Goal: Task Accomplishment & Management: Manage account settings

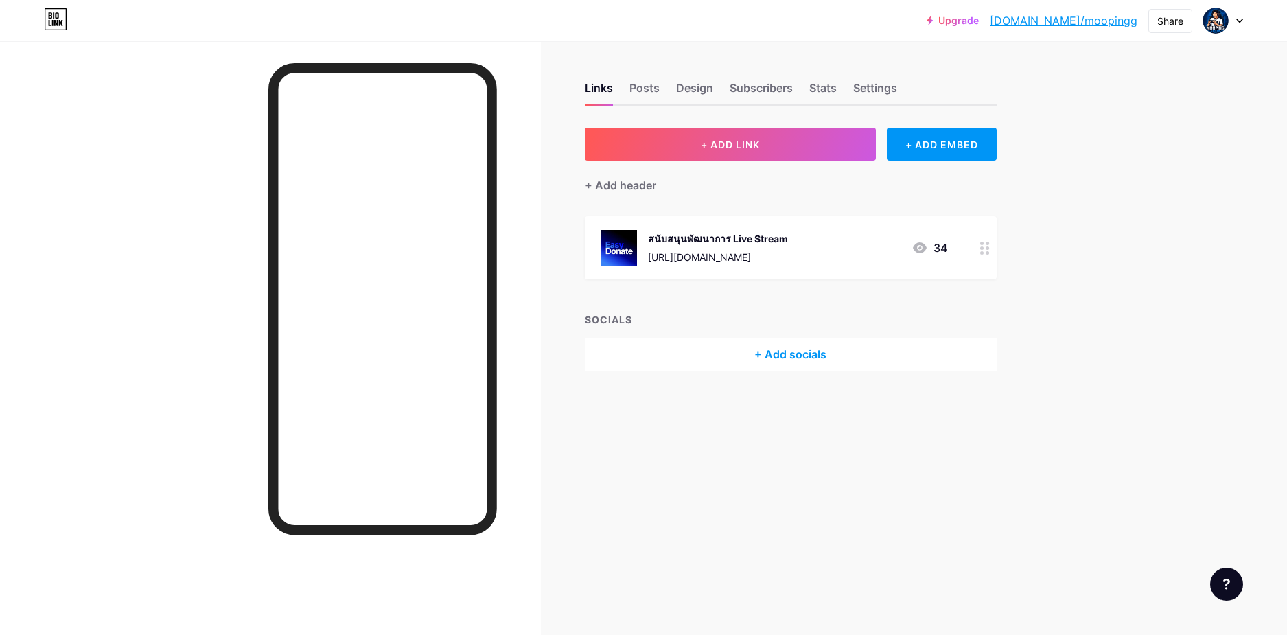
click at [989, 251] on icon at bounding box center [985, 248] width 10 height 13
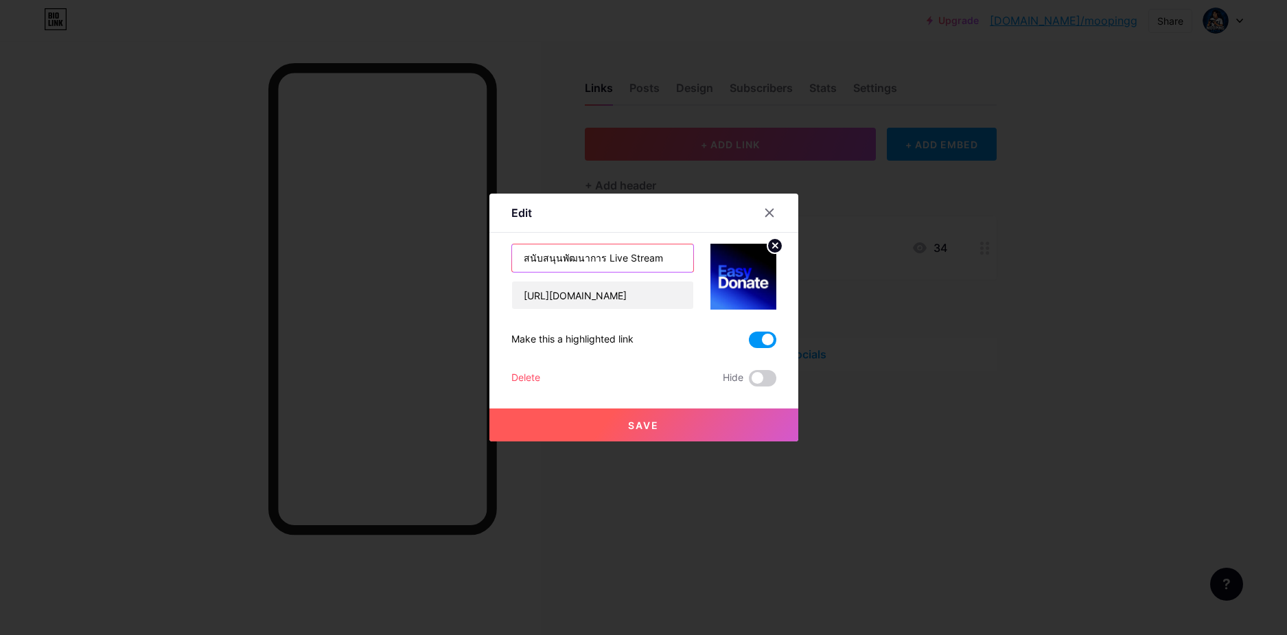
click at [635, 262] on input "สนับสนุนพัฒนาการ Live Stream" at bounding box center [602, 257] width 181 height 27
drag, startPoint x: 658, startPoint y: 263, endPoint x: 509, endPoint y: 262, distance: 149.0
click at [509, 262] on div "Edit Content YouTube Play YouTube video without leaving your page. ADD Vimeo Pl…" at bounding box center [643, 318] width 309 height 248
click at [531, 256] on input "Donate Here" at bounding box center [602, 257] width 181 height 27
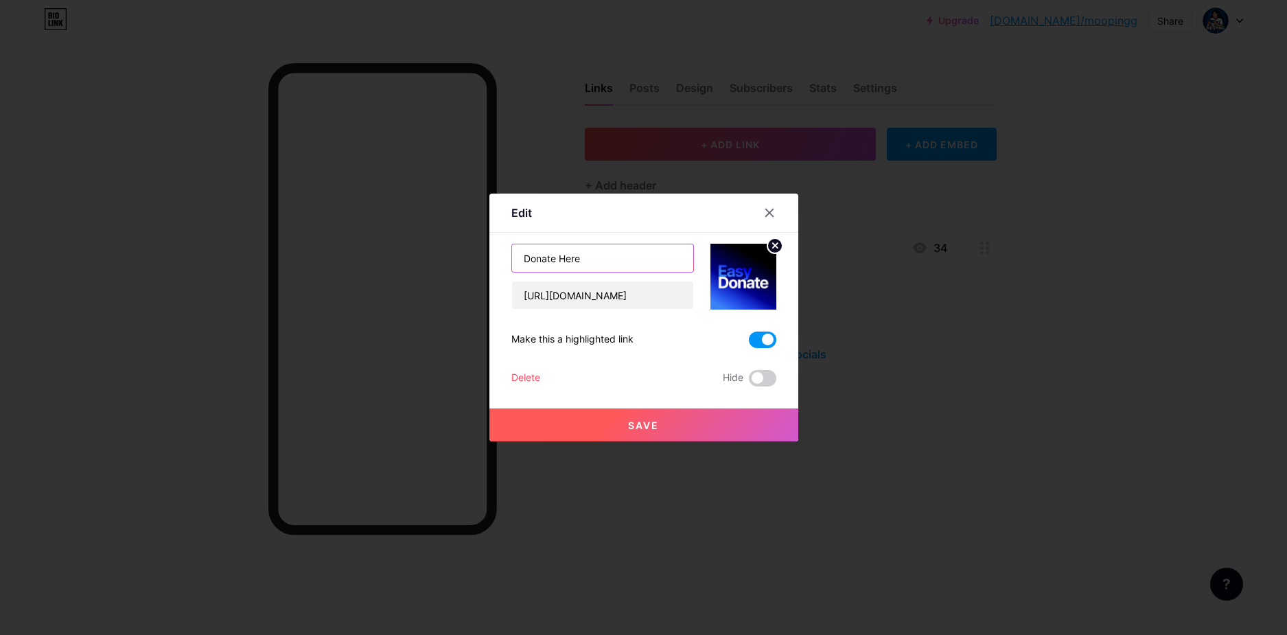
click at [531, 256] on input "Donate Here" at bounding box center [602, 257] width 181 height 27
type input "F"
type input "ด"
type input "โ"
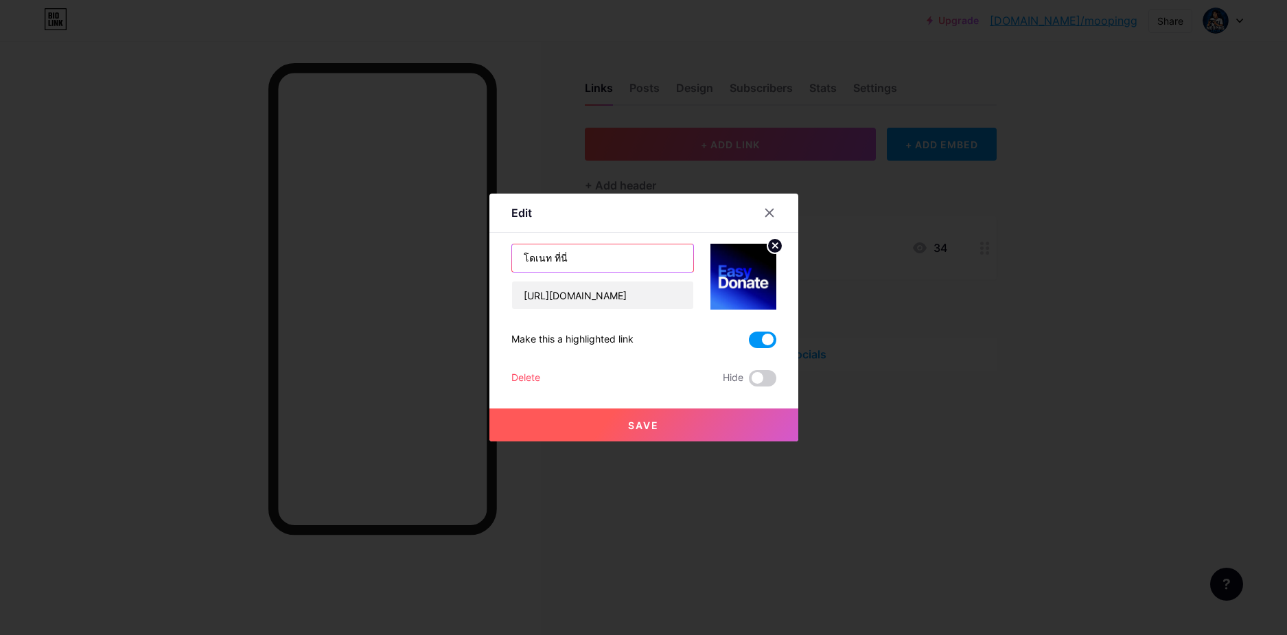
drag, startPoint x: 548, startPoint y: 261, endPoint x: 472, endPoint y: 256, distance: 76.3
click at [472, 256] on div "Edit Content YouTube Play YouTube video without leaving your page. ADD Vimeo Pl…" at bounding box center [643, 317] width 1287 height 635
type input "Donate ที่นี่"
click at [729, 421] on button "Save" at bounding box center [643, 424] width 309 height 33
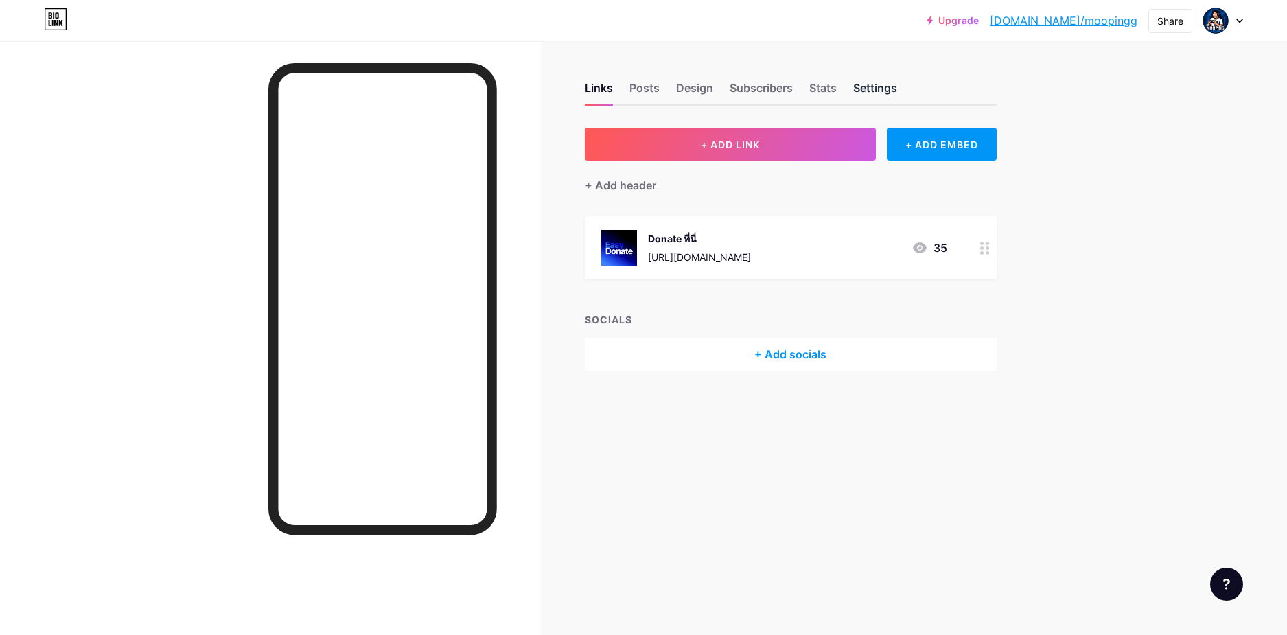
click at [864, 84] on div "Settings" at bounding box center [875, 92] width 44 height 25
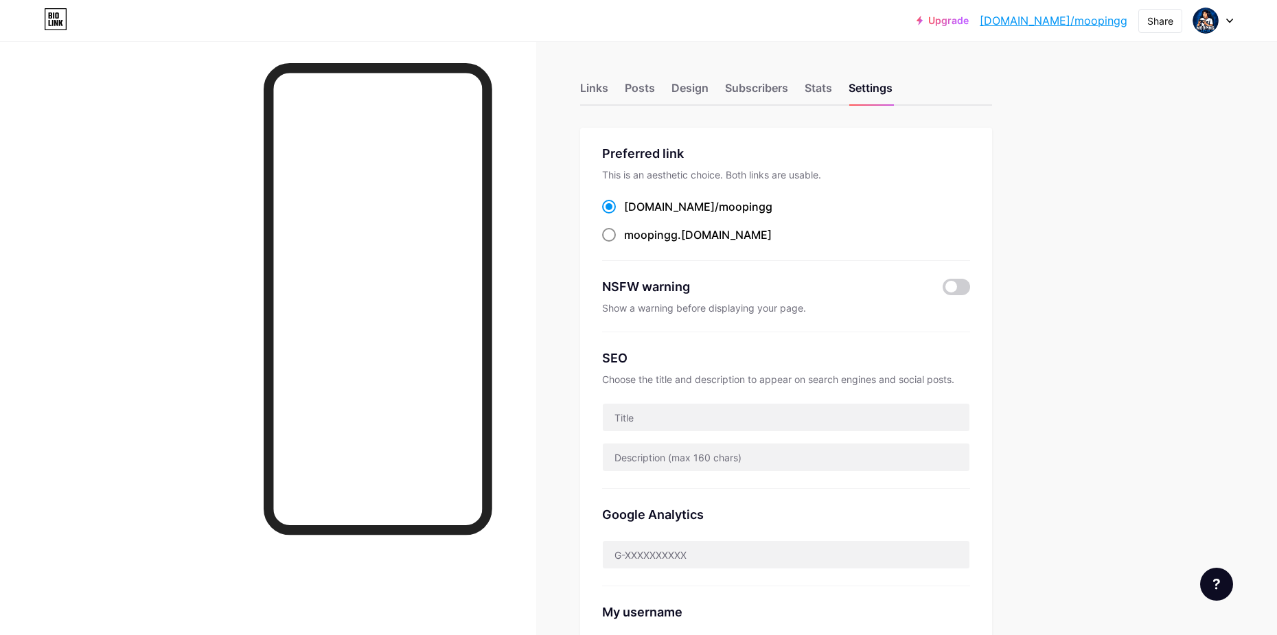
click at [683, 237] on div "moopingg .[DOMAIN_NAME]" at bounding box center [698, 235] width 148 height 16
click at [633, 243] on input "moopingg .[DOMAIN_NAME]" at bounding box center [628, 247] width 9 height 9
radio input "true"
click at [652, 198] on div "[DOMAIN_NAME]/ moopingg" at bounding box center [698, 206] width 148 height 16
click at [633, 215] on input "[DOMAIN_NAME]/ moopingg" at bounding box center [628, 219] width 9 height 9
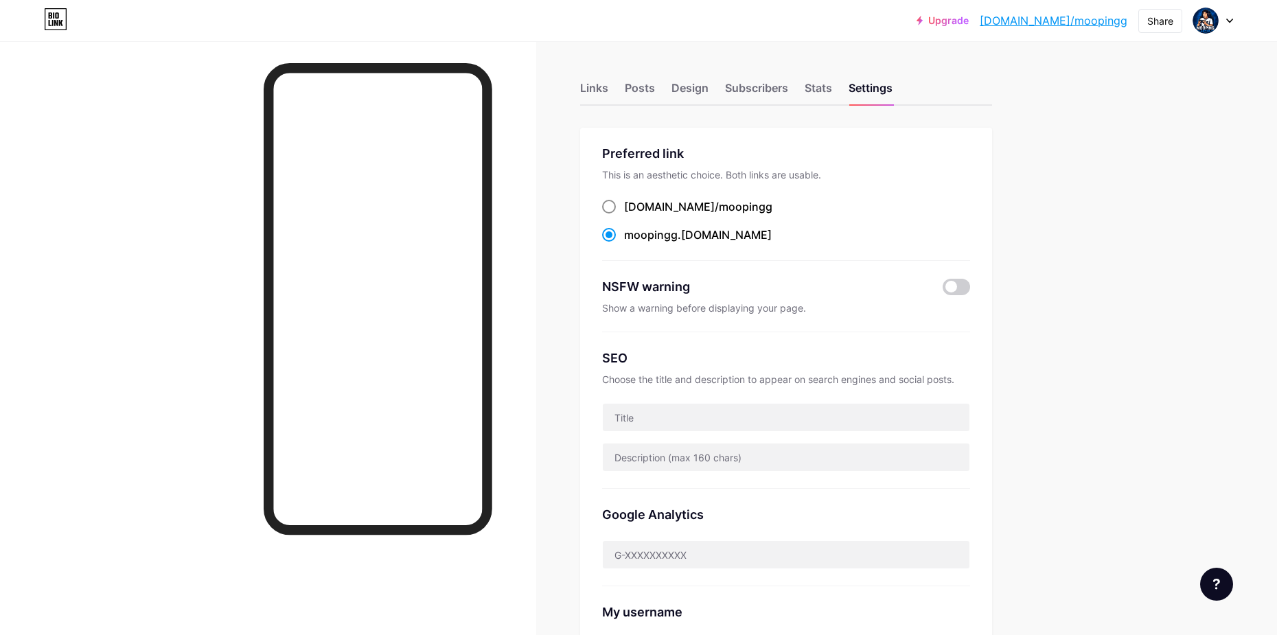
radio input "true"
click at [691, 89] on div "Design" at bounding box center [689, 92] width 37 height 25
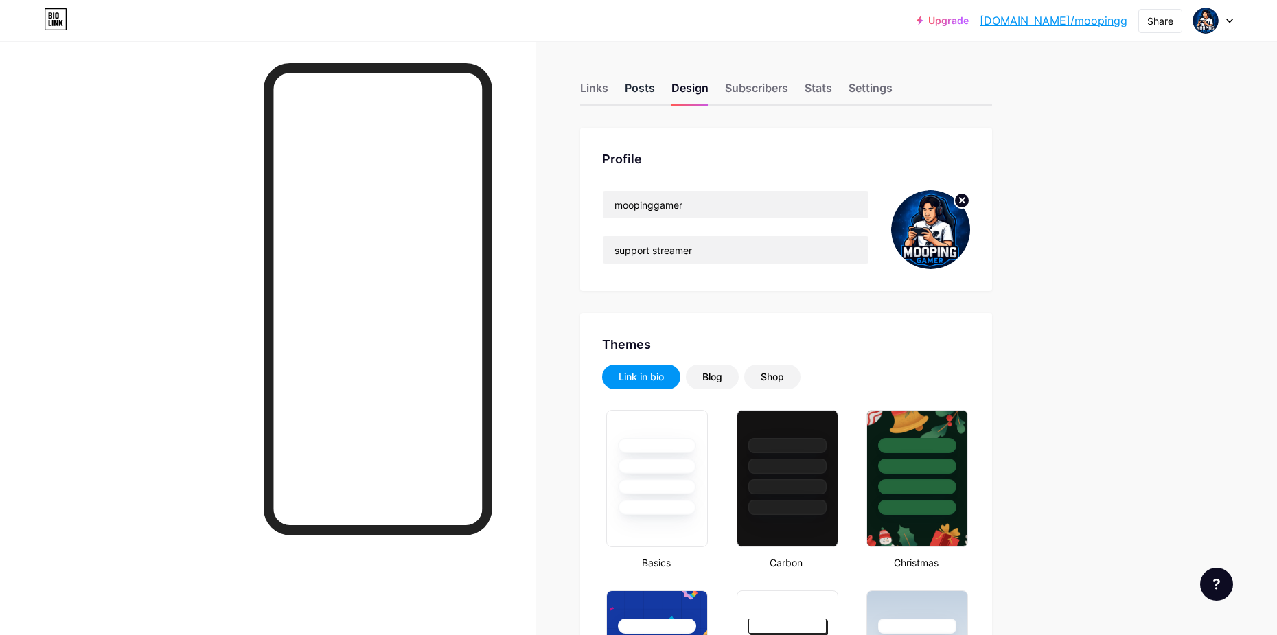
click at [643, 89] on div "Posts" at bounding box center [640, 92] width 30 height 25
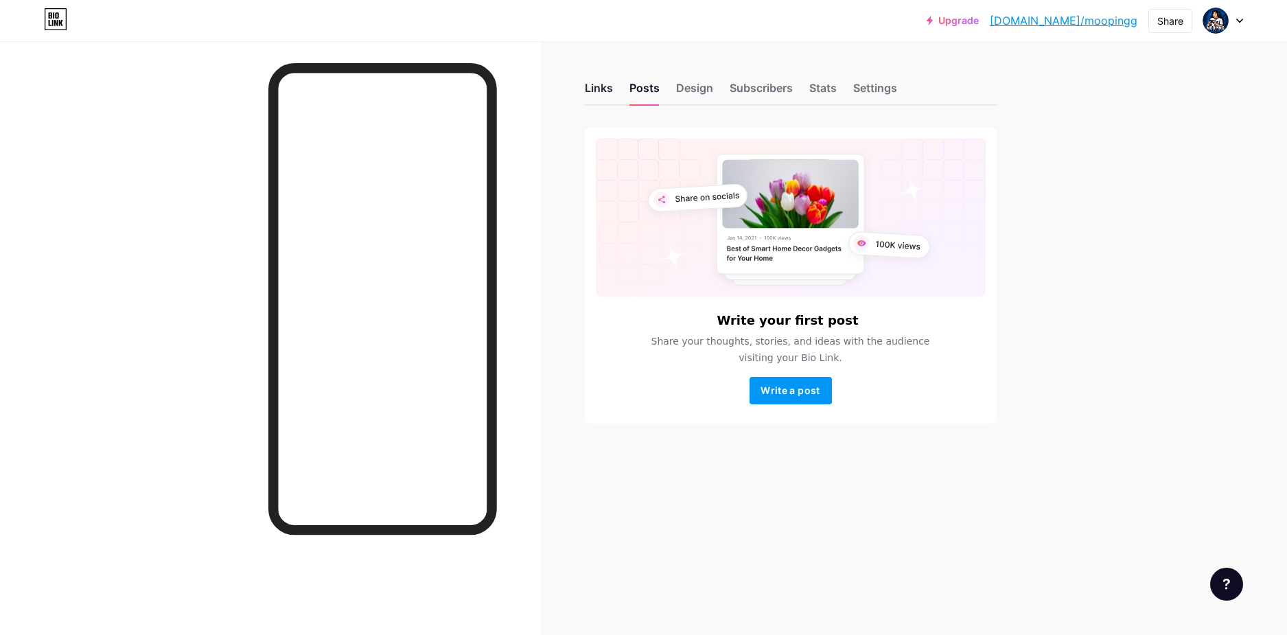
click at [605, 86] on div "Links" at bounding box center [599, 92] width 28 height 25
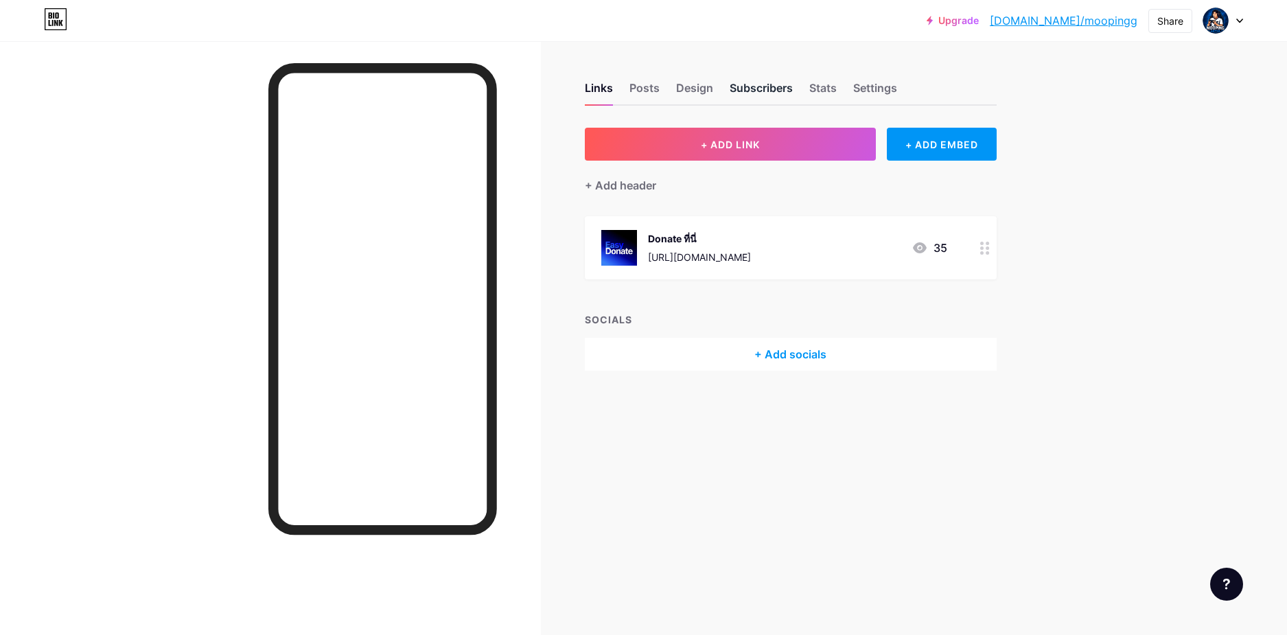
click at [775, 89] on div "Subscribers" at bounding box center [761, 92] width 63 height 25
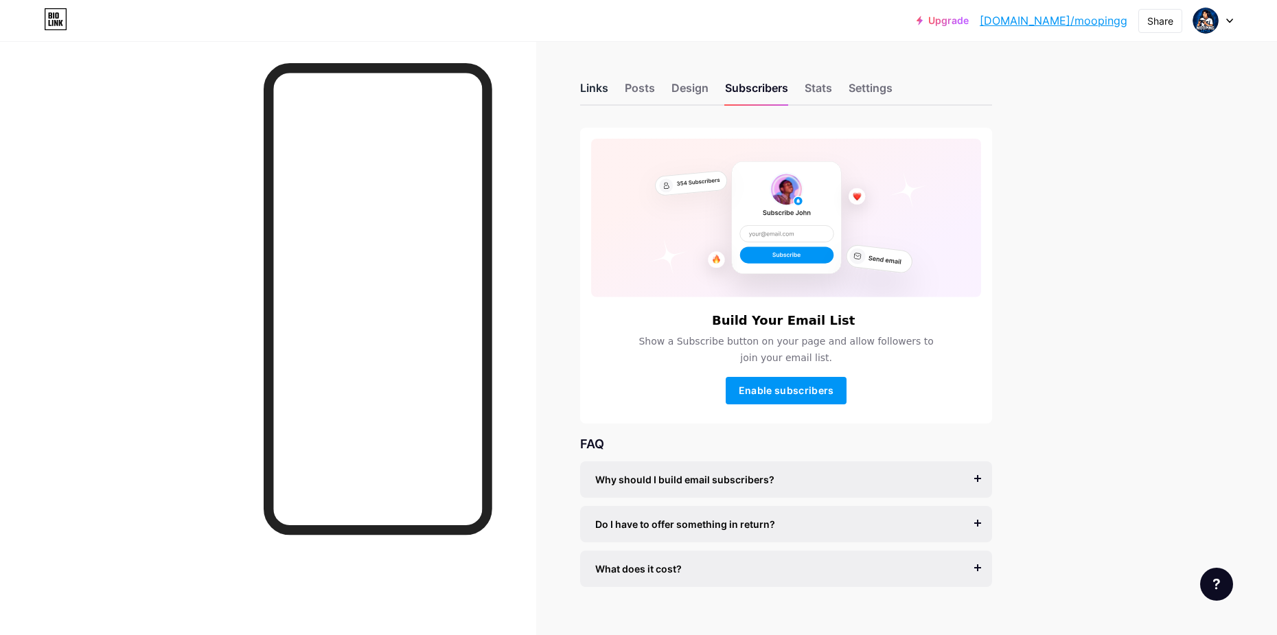
click at [606, 91] on div "Links" at bounding box center [594, 92] width 28 height 25
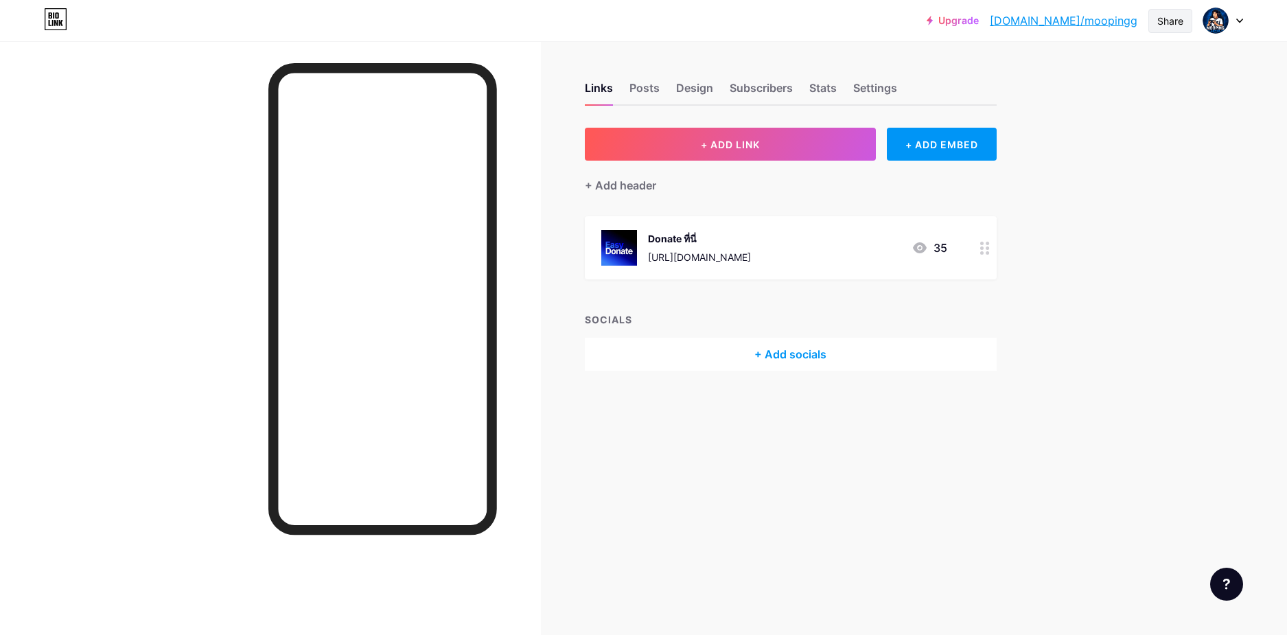
click at [1161, 24] on div "Share" at bounding box center [1170, 21] width 26 height 14
click at [1080, 70] on div "Copy link" at bounding box center [1089, 70] width 205 height 33
click at [1037, 77] on div "Copy link" at bounding box center [1056, 70] width 51 height 16
